Goal: Communication & Community: Ask a question

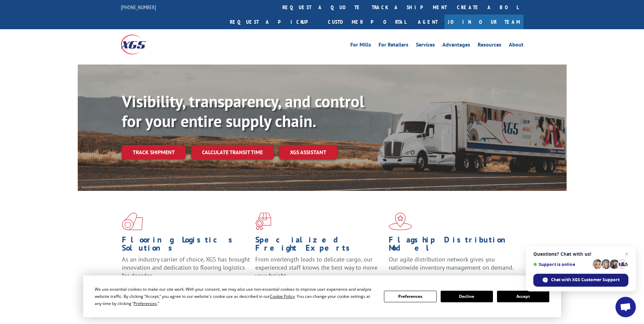
click at [577, 281] on span "Chat with XGS Customer Support" at bounding box center [585, 280] width 69 height 6
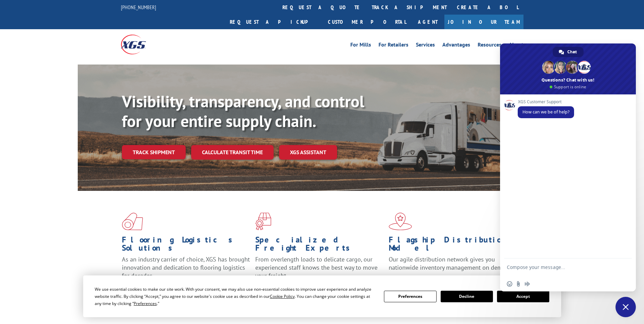
click at [536, 265] on textarea "Compose your message..." at bounding box center [560, 270] width 107 height 12
paste textarea "31605497"
type textarea "31605497 is this on the board for [DATE]"
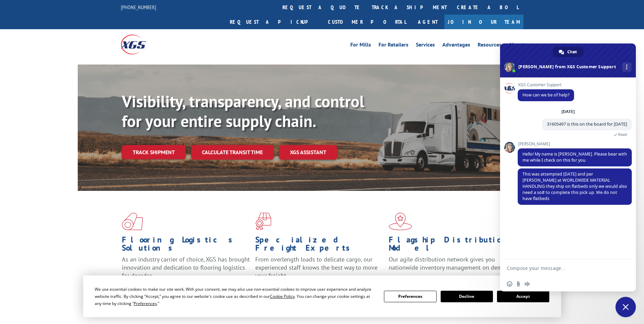
click at [523, 270] on textarea "Compose your message..." at bounding box center [560, 268] width 107 height 6
type textarea "thnaks"
